Goal: Find specific page/section: Find specific page/section

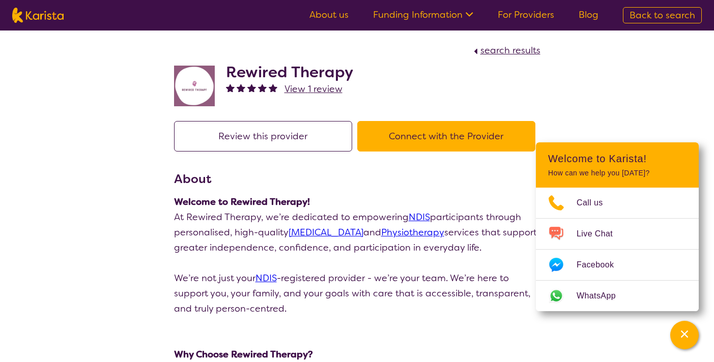
click at [44, 17] on img at bounding box center [37, 15] width 51 height 15
click at [191, 82] on img at bounding box center [194, 86] width 41 height 41
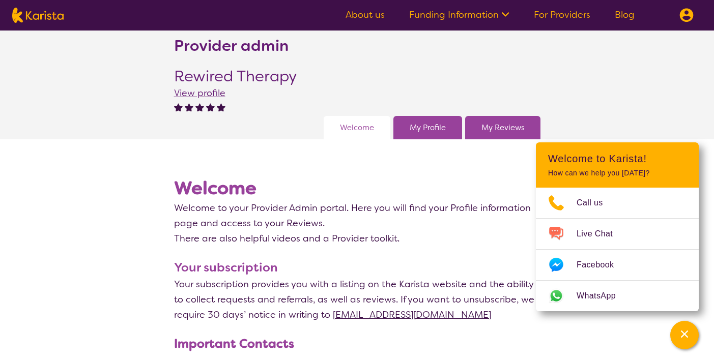
scroll to position [14, 0]
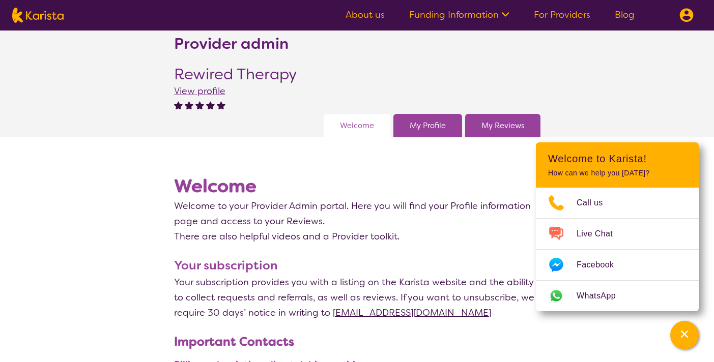
click at [503, 121] on link "My Reviews" at bounding box center [502, 125] width 43 height 15
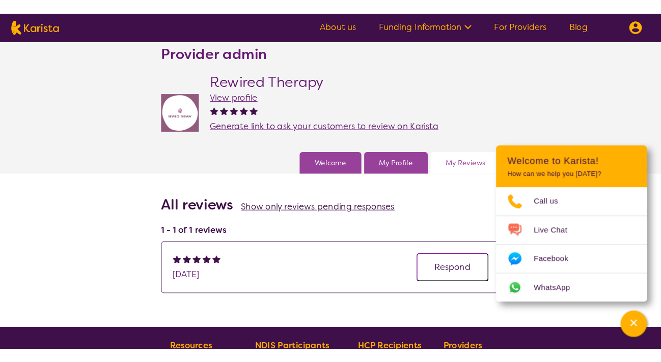
scroll to position [14, 0]
